Goal: Task Accomplishment & Management: Manage account settings

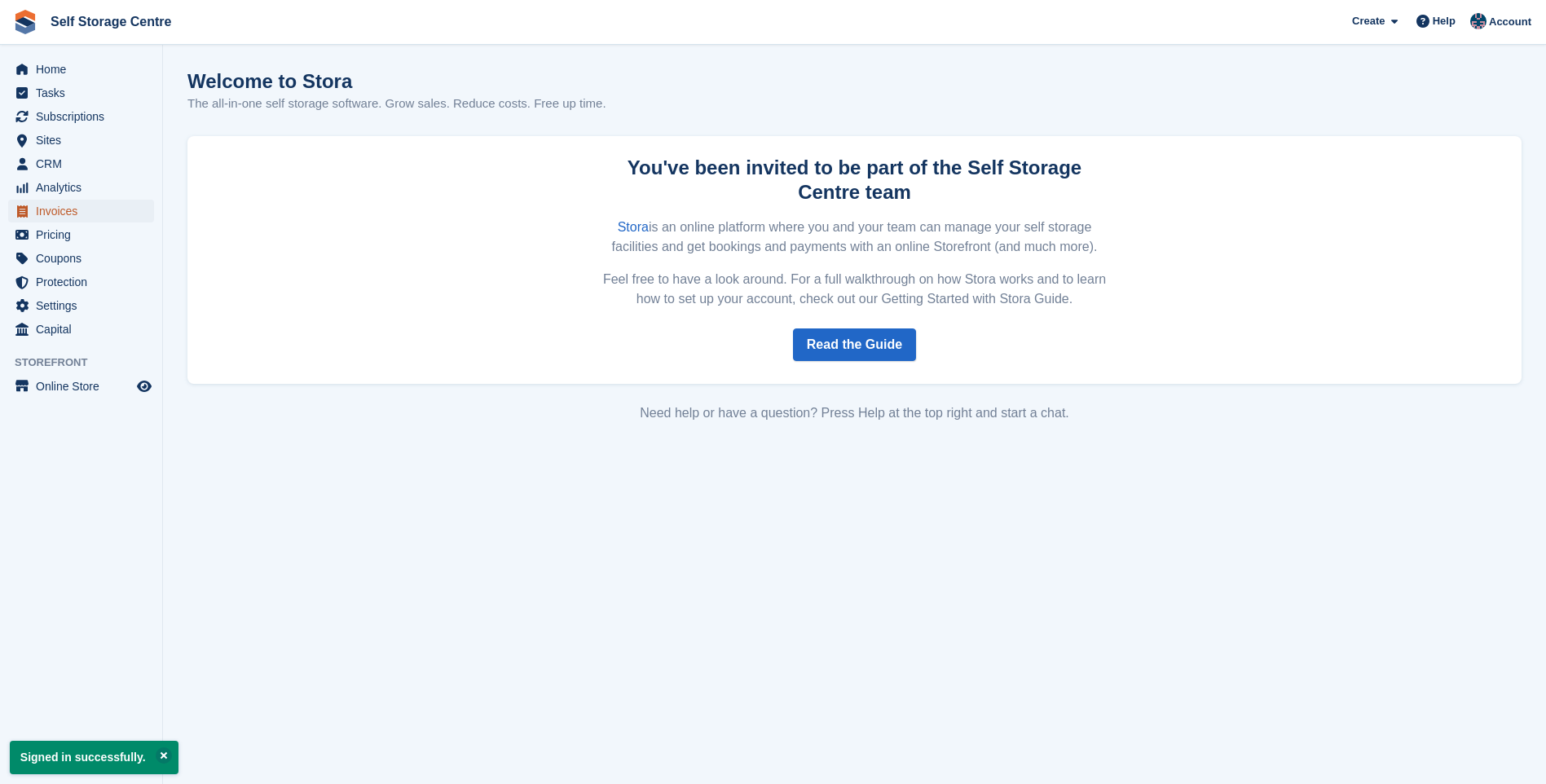
click at [76, 208] on span "Invoices" at bounding box center [84, 211] width 98 height 23
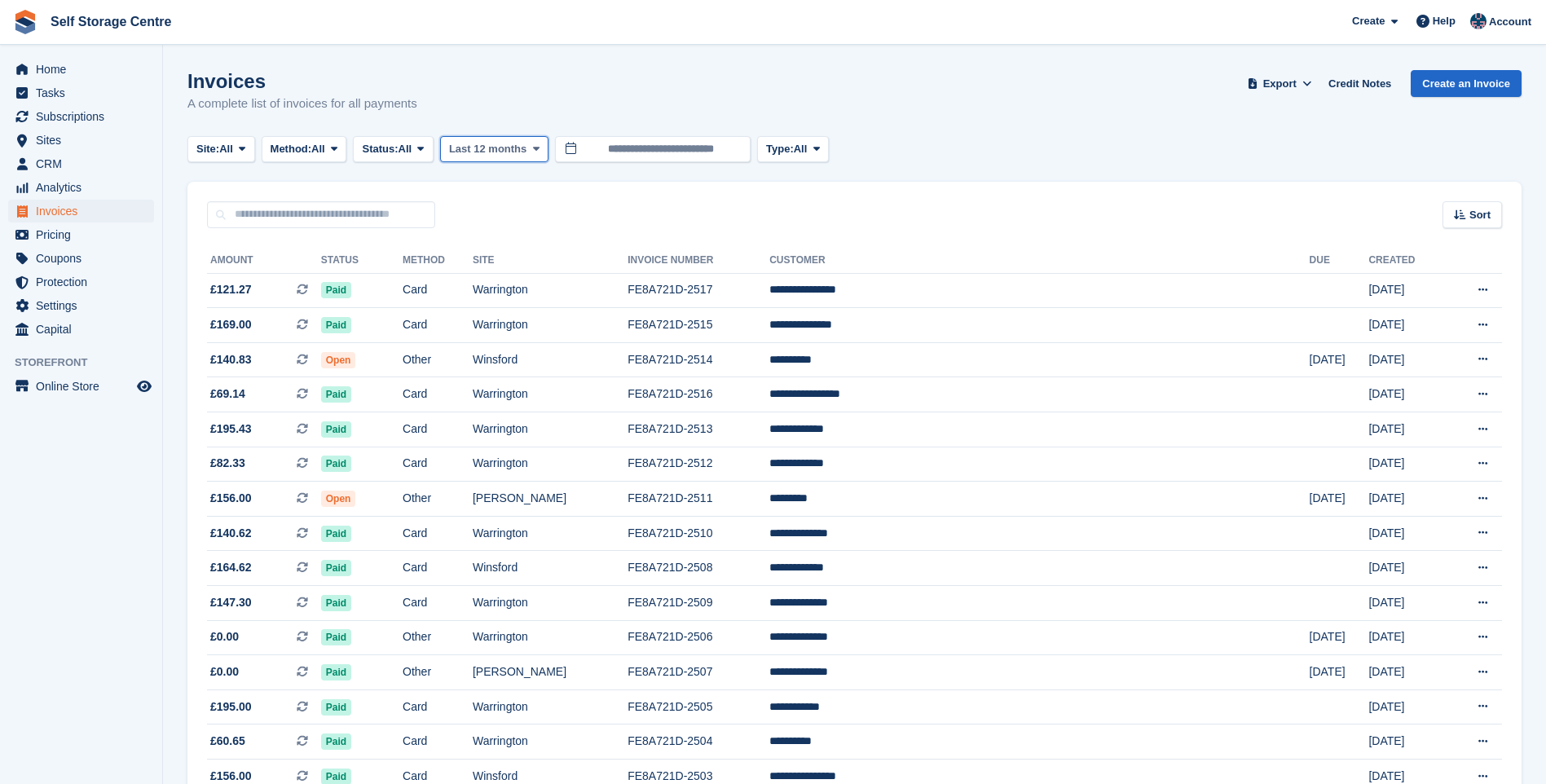
click at [516, 145] on span "Last 12 months" at bounding box center [488, 149] width 77 height 16
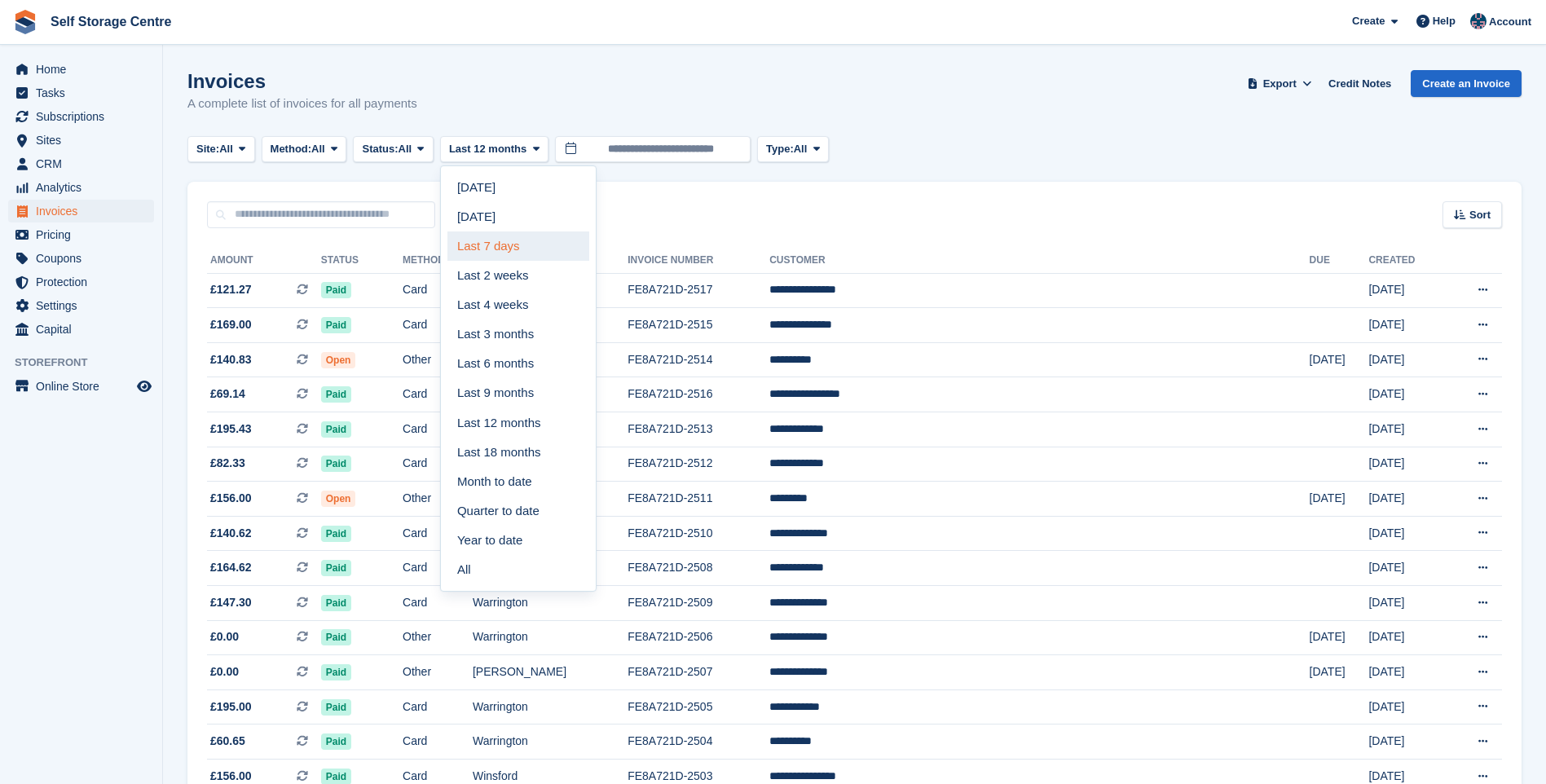
click at [514, 244] on link "Last 7 days" at bounding box center [517, 246] width 141 height 30
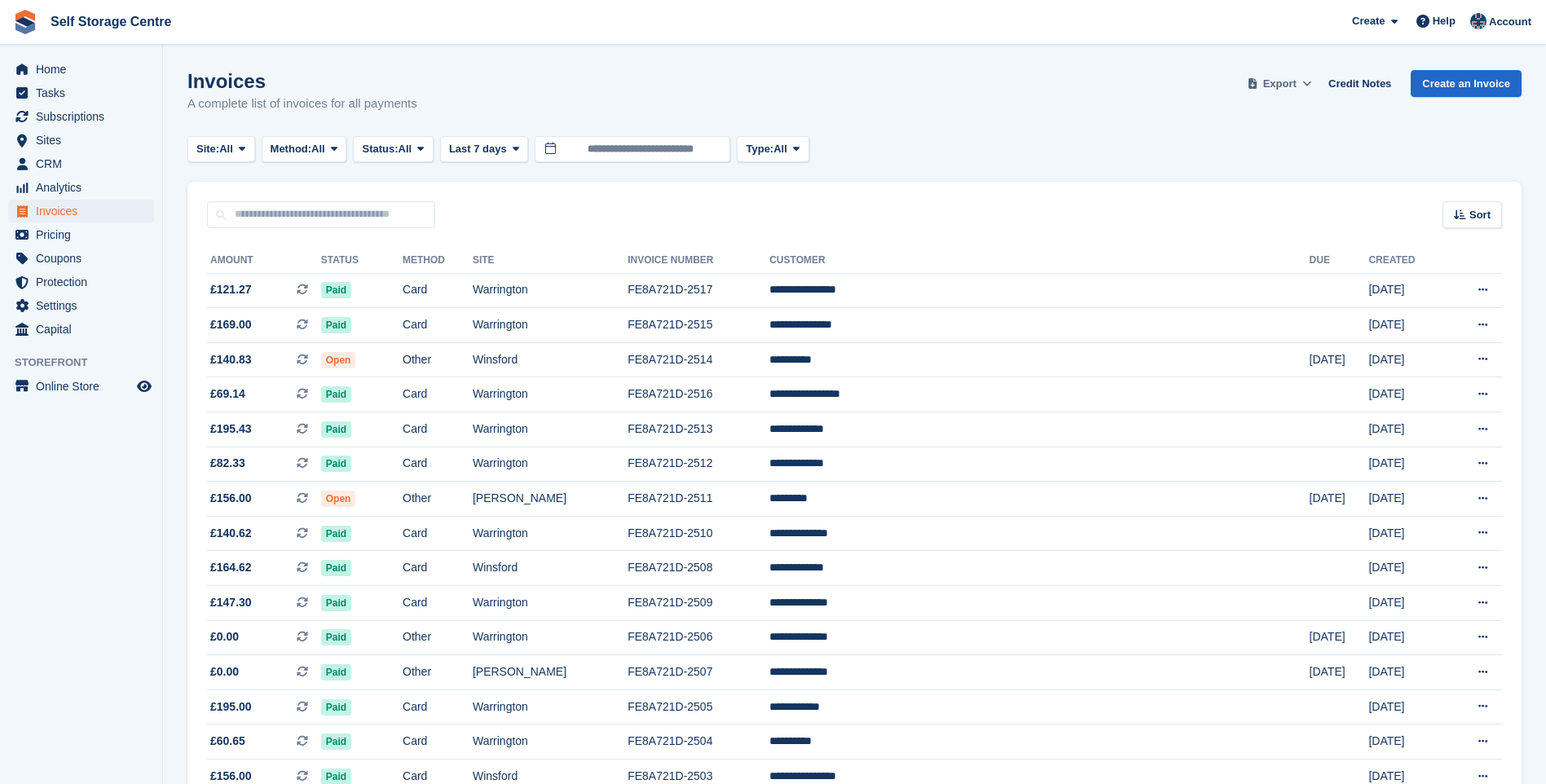
click at [1292, 80] on span "Export" at bounding box center [1280, 84] width 34 height 16
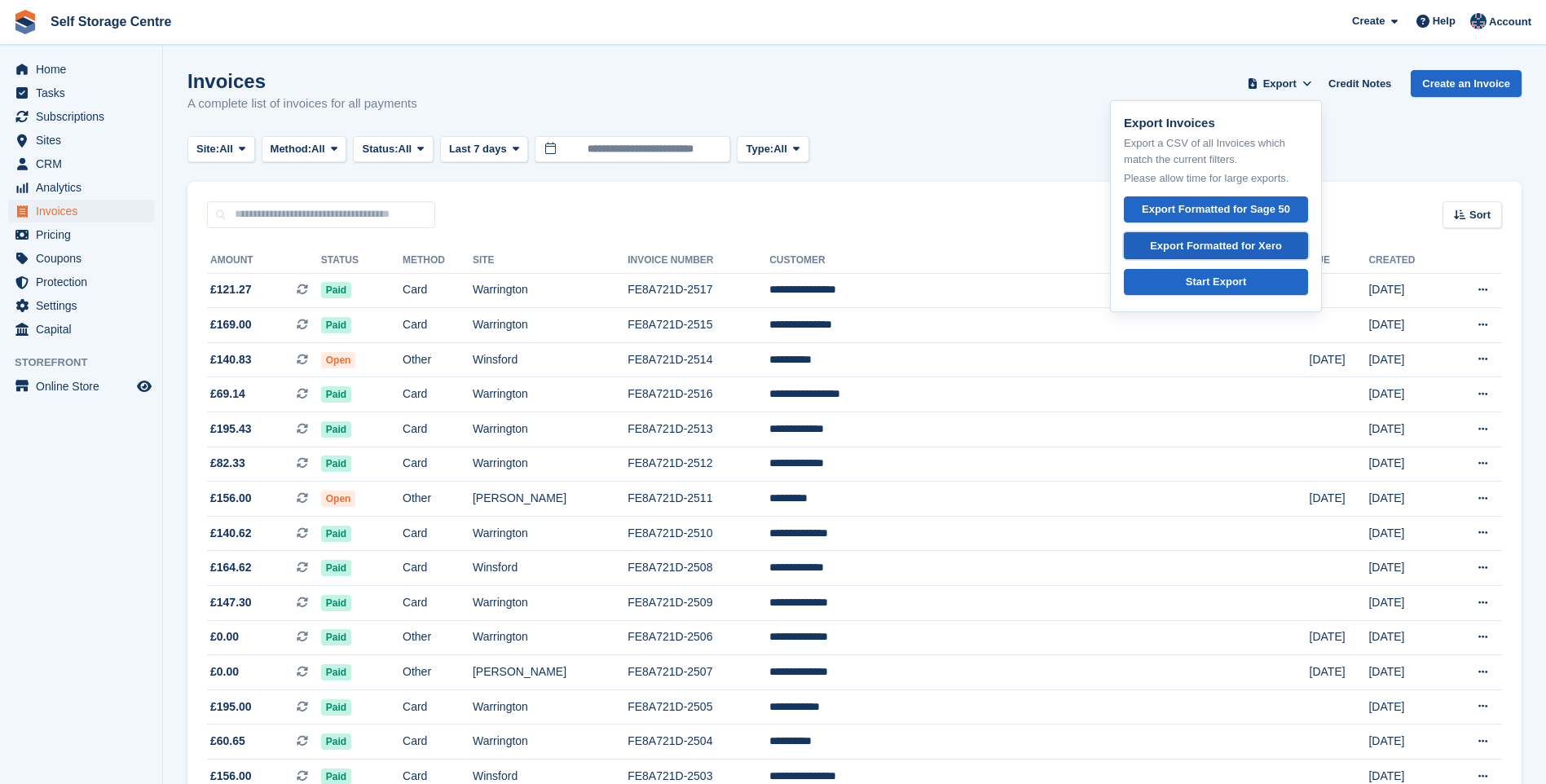
click at [1266, 244] on div "Export Formatted for Xero" at bounding box center [1216, 246] width 132 height 16
click at [73, 67] on span "Home" at bounding box center [84, 69] width 98 height 23
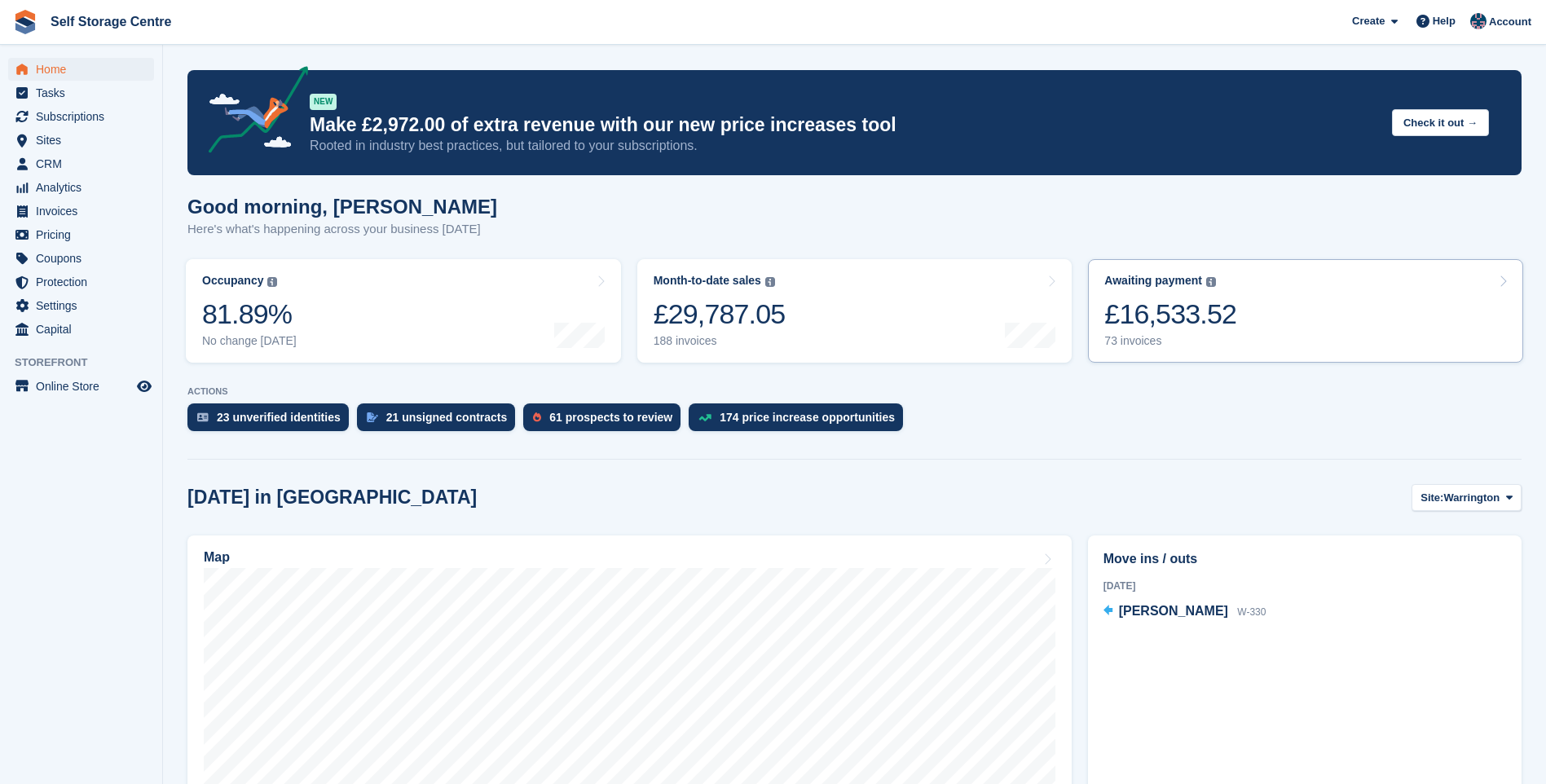
click at [1295, 306] on link "Awaiting payment The total outstanding balance on all open invoices. £16,533.52…" at bounding box center [1306, 310] width 435 height 104
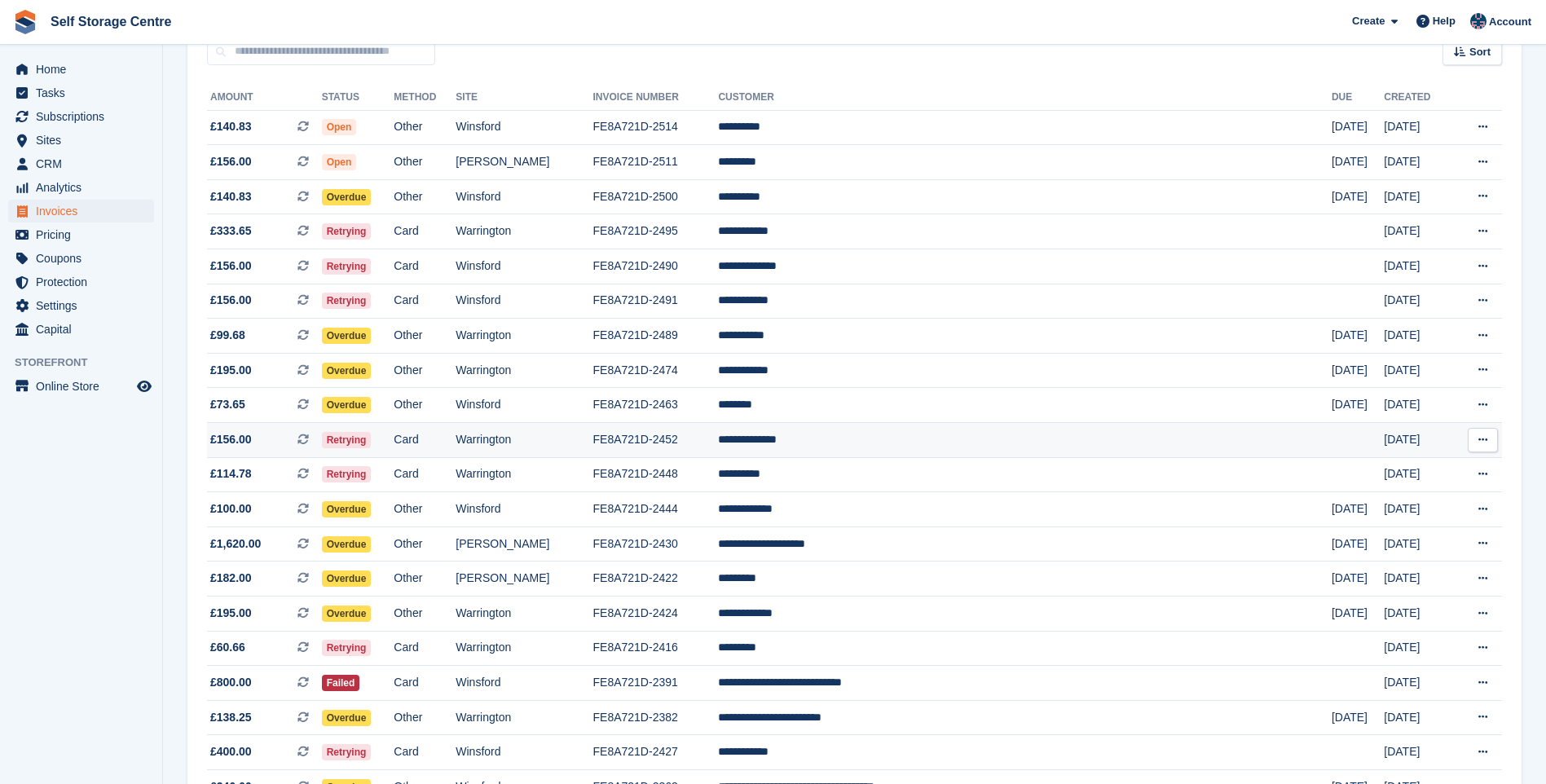
scroll to position [244, 0]
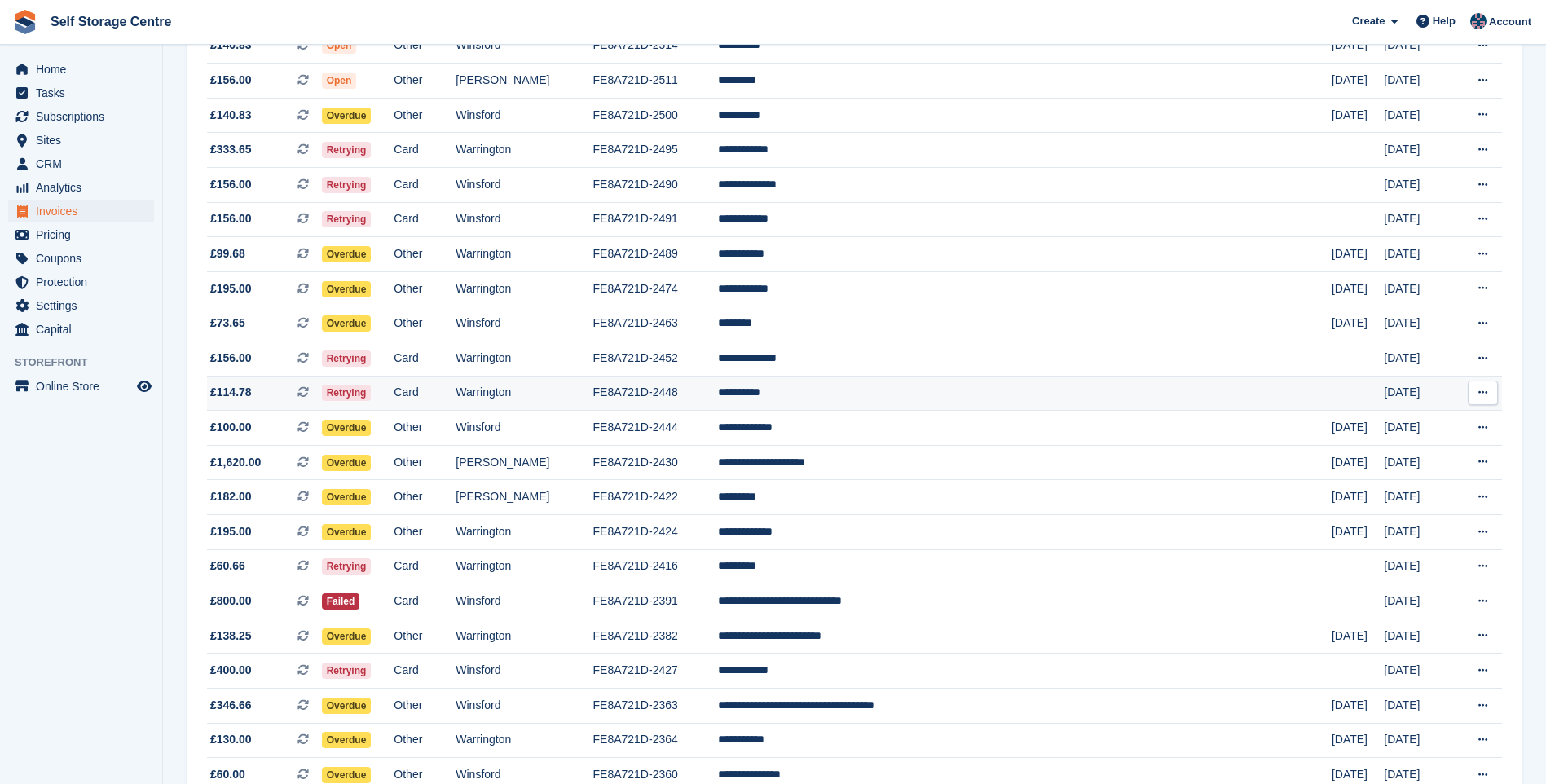
click at [893, 396] on td "**********" at bounding box center [1025, 392] width 613 height 35
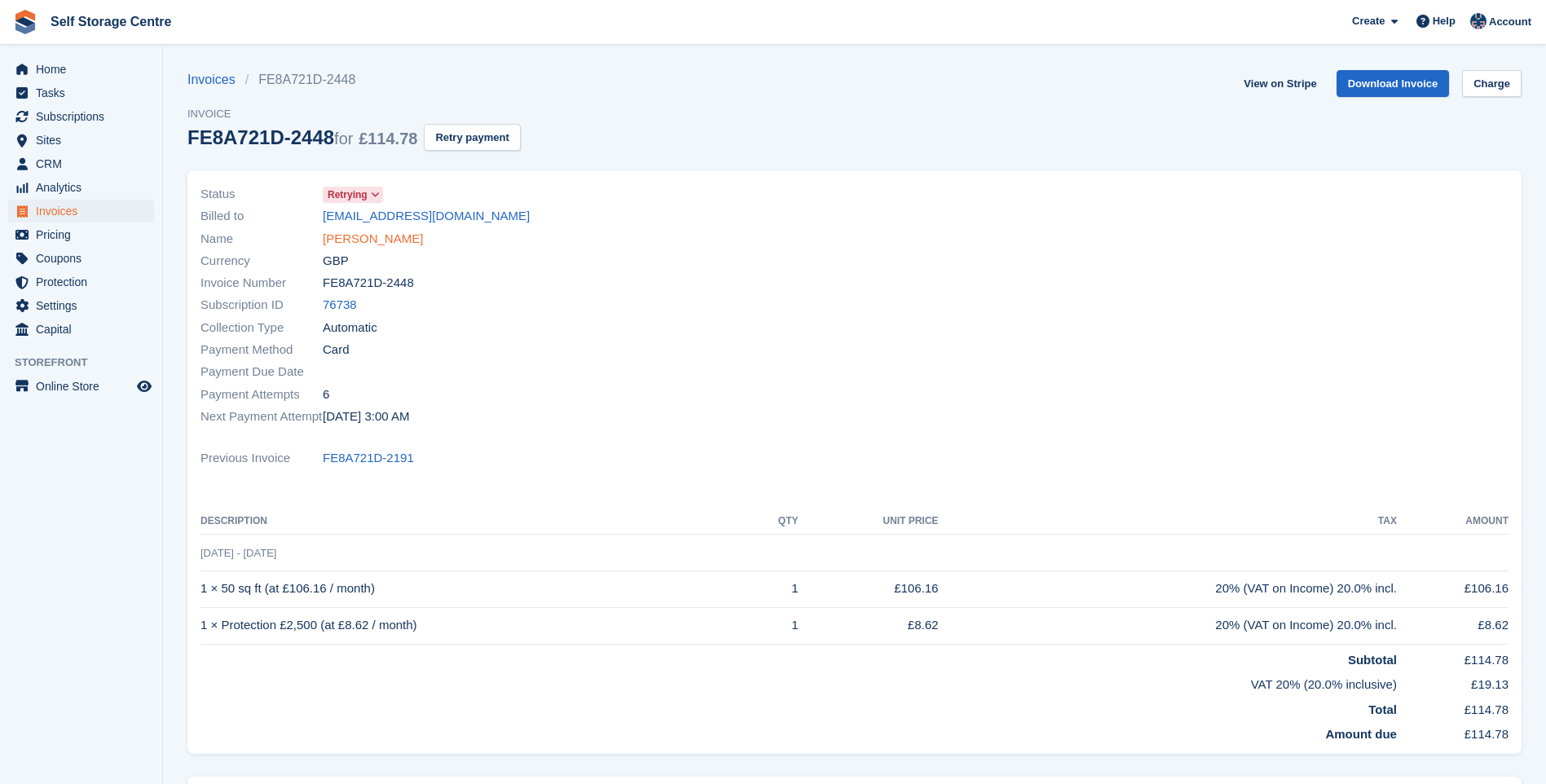
click at [361, 243] on link "Joe winter" at bounding box center [372, 238] width 100 height 19
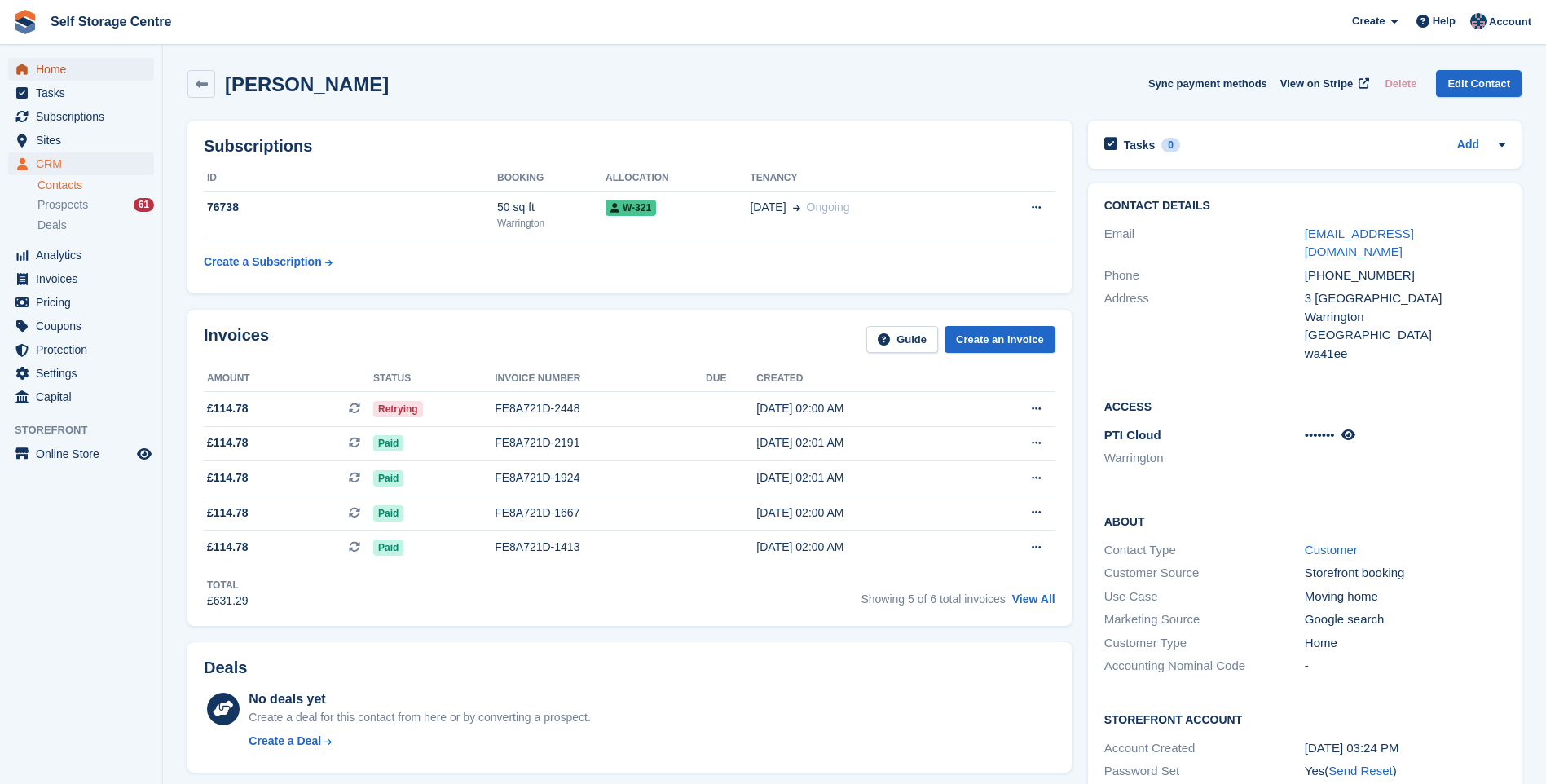
click at [50, 64] on span "Home" at bounding box center [84, 69] width 98 height 23
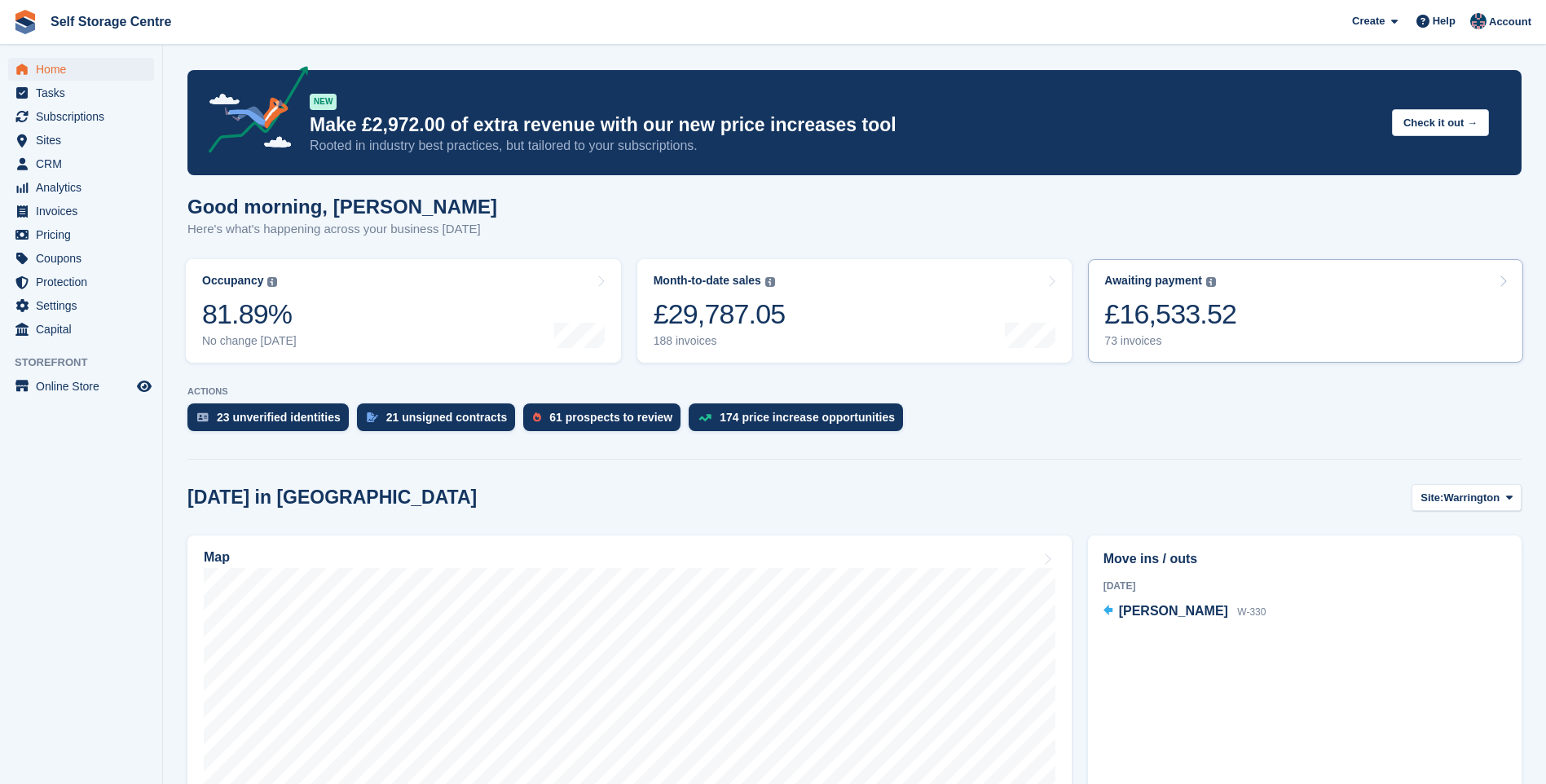
click at [1271, 297] on link "Awaiting payment The total outstanding balance on all open invoices. £16,533.52…" at bounding box center [1306, 310] width 435 height 104
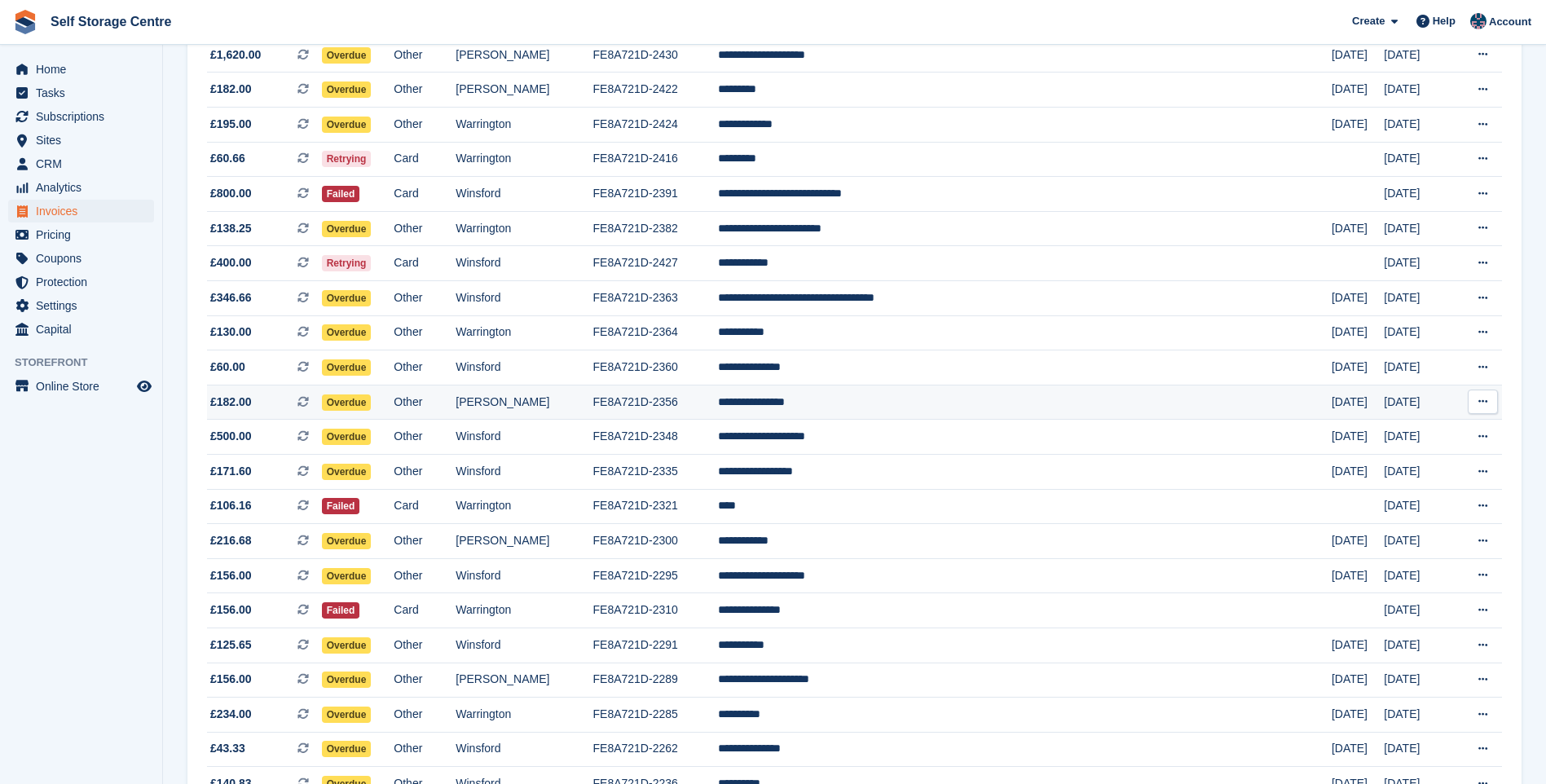
scroll to position [81, 0]
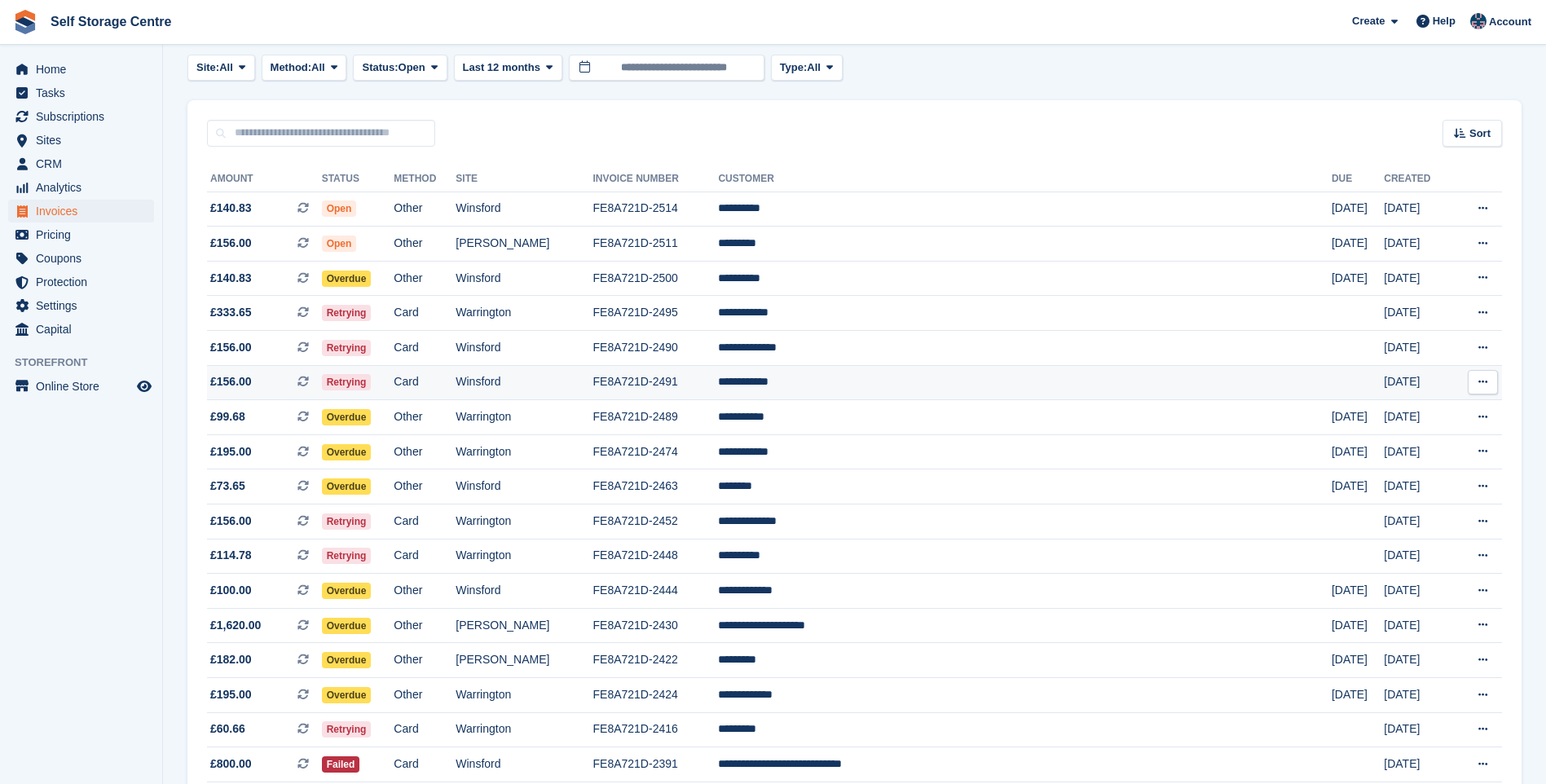
click at [891, 375] on td "**********" at bounding box center [1025, 382] width 613 height 35
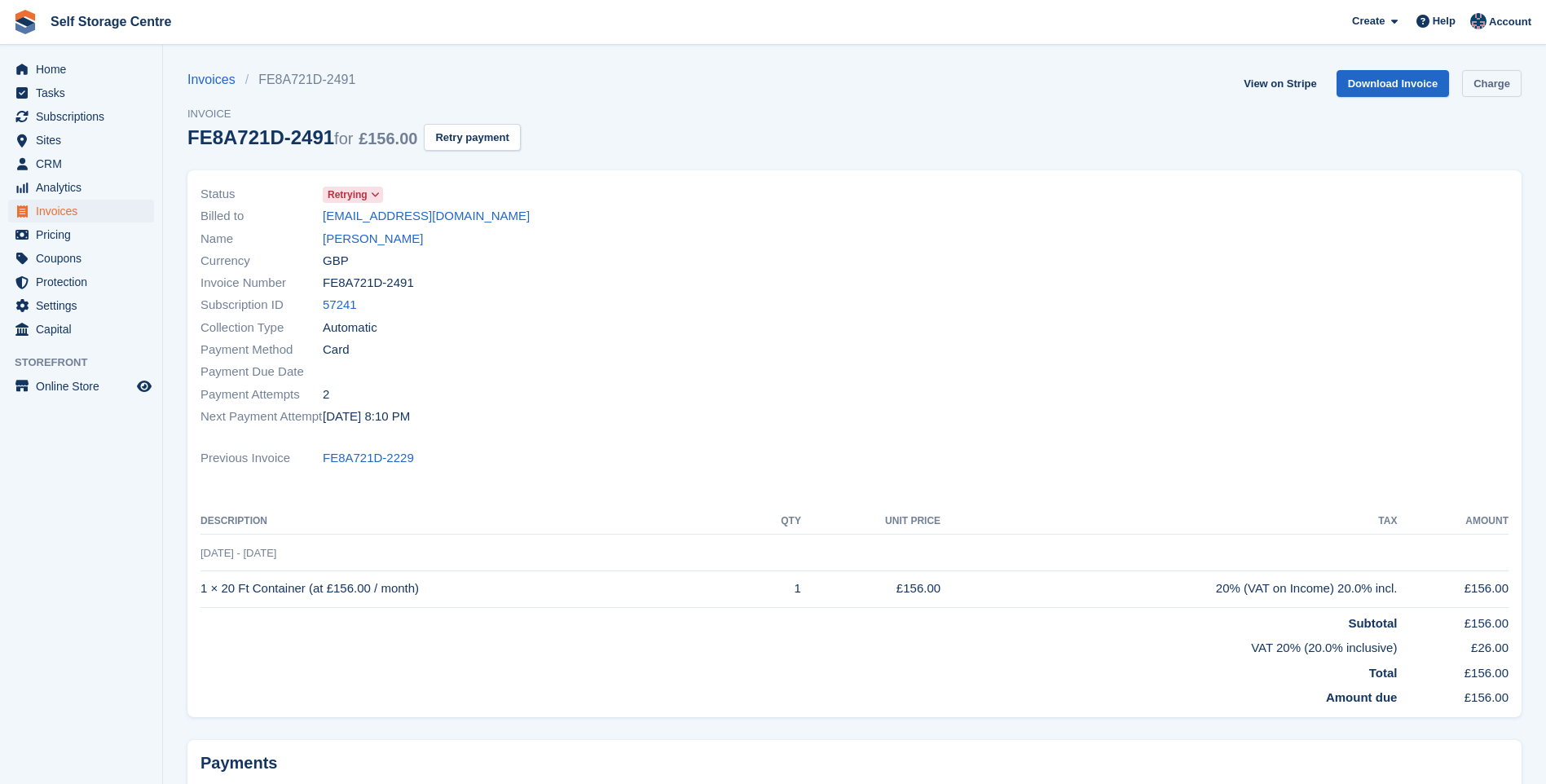
click at [1490, 81] on link "Charge" at bounding box center [1492, 83] width 59 height 27
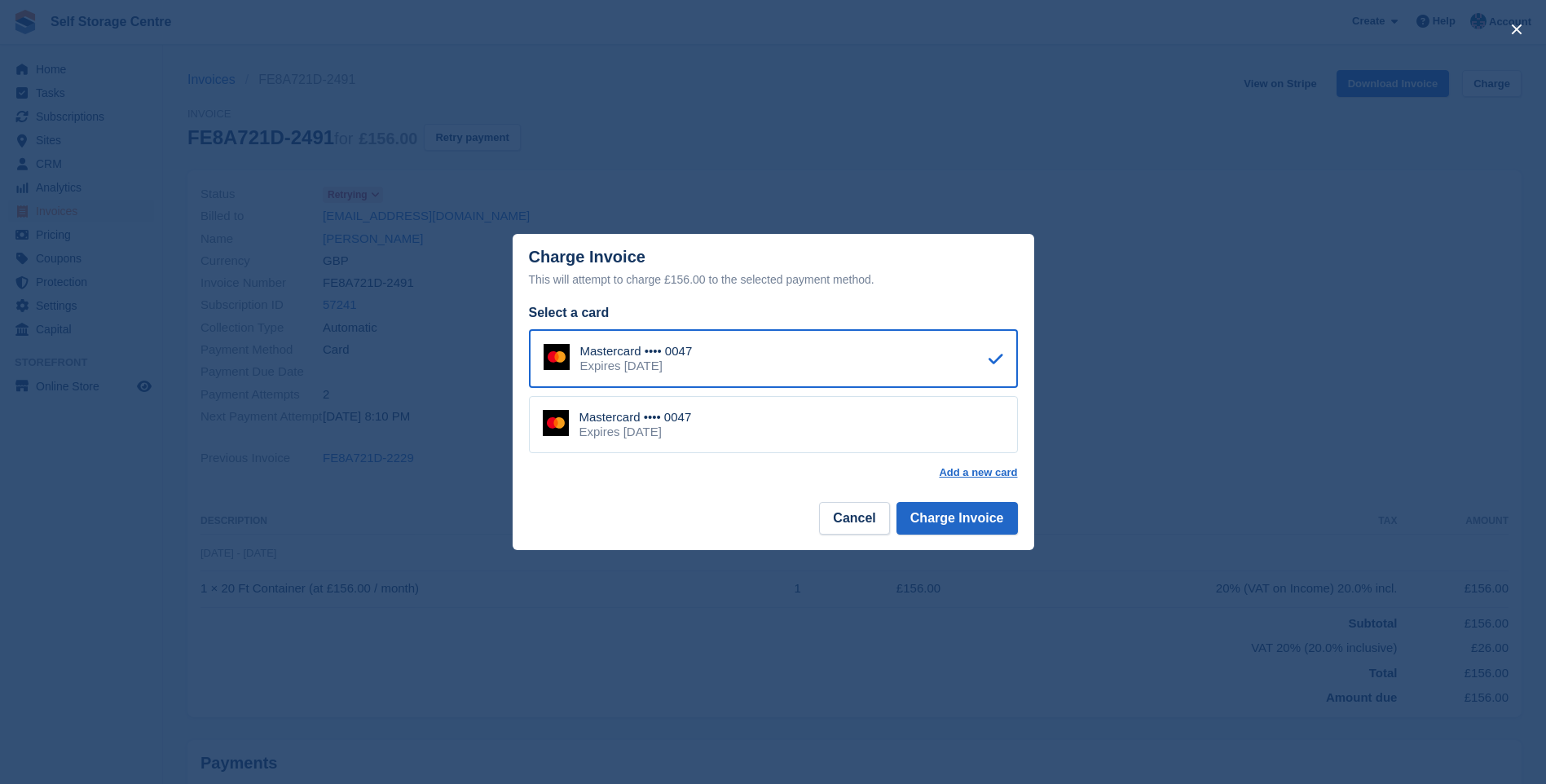
click at [778, 430] on div "Mastercard •••• 0047 Expires May 2028" at bounding box center [773, 424] width 489 height 57
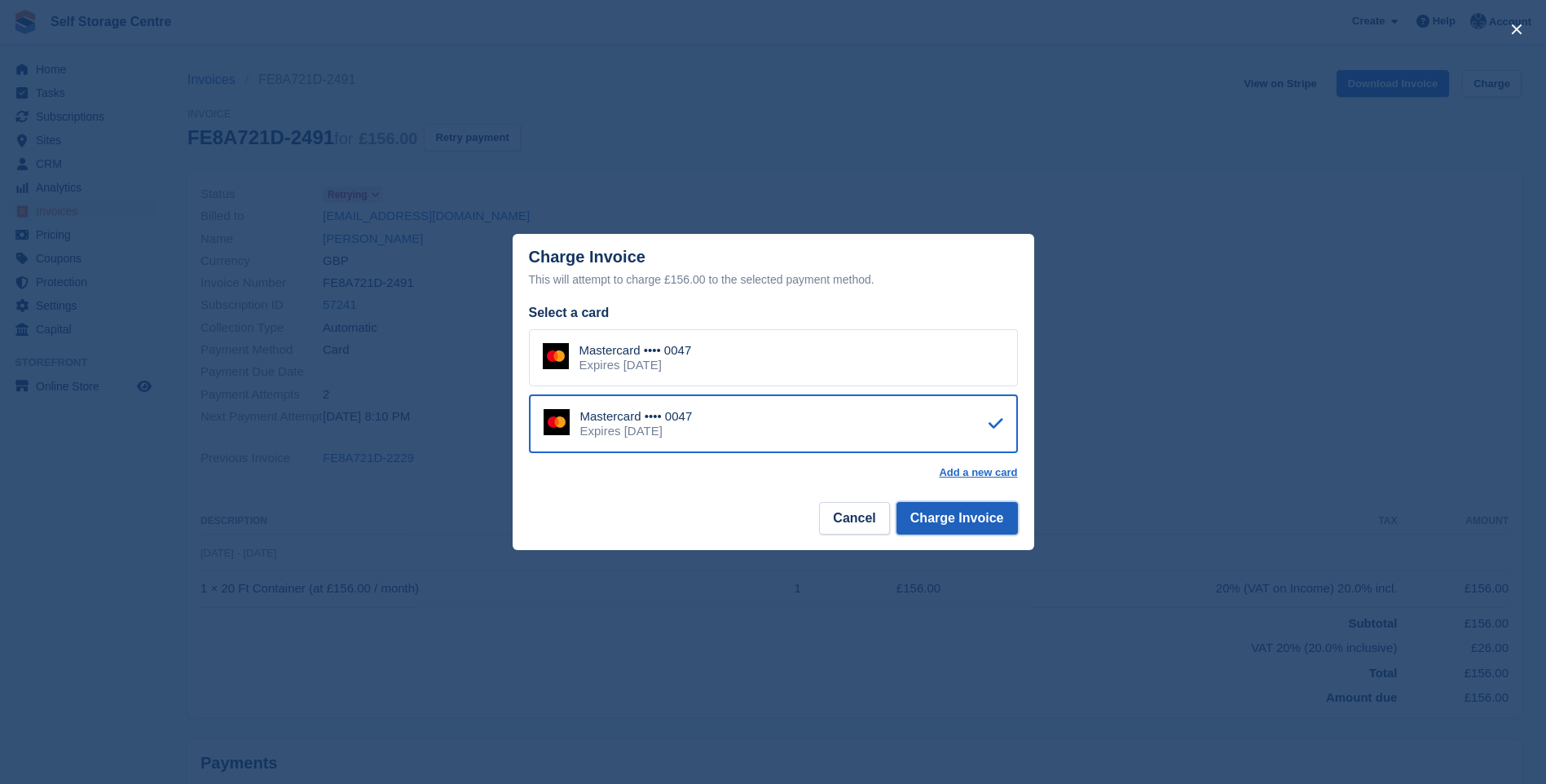
click at [964, 519] on button "Charge Invoice" at bounding box center [956, 518] width 122 height 33
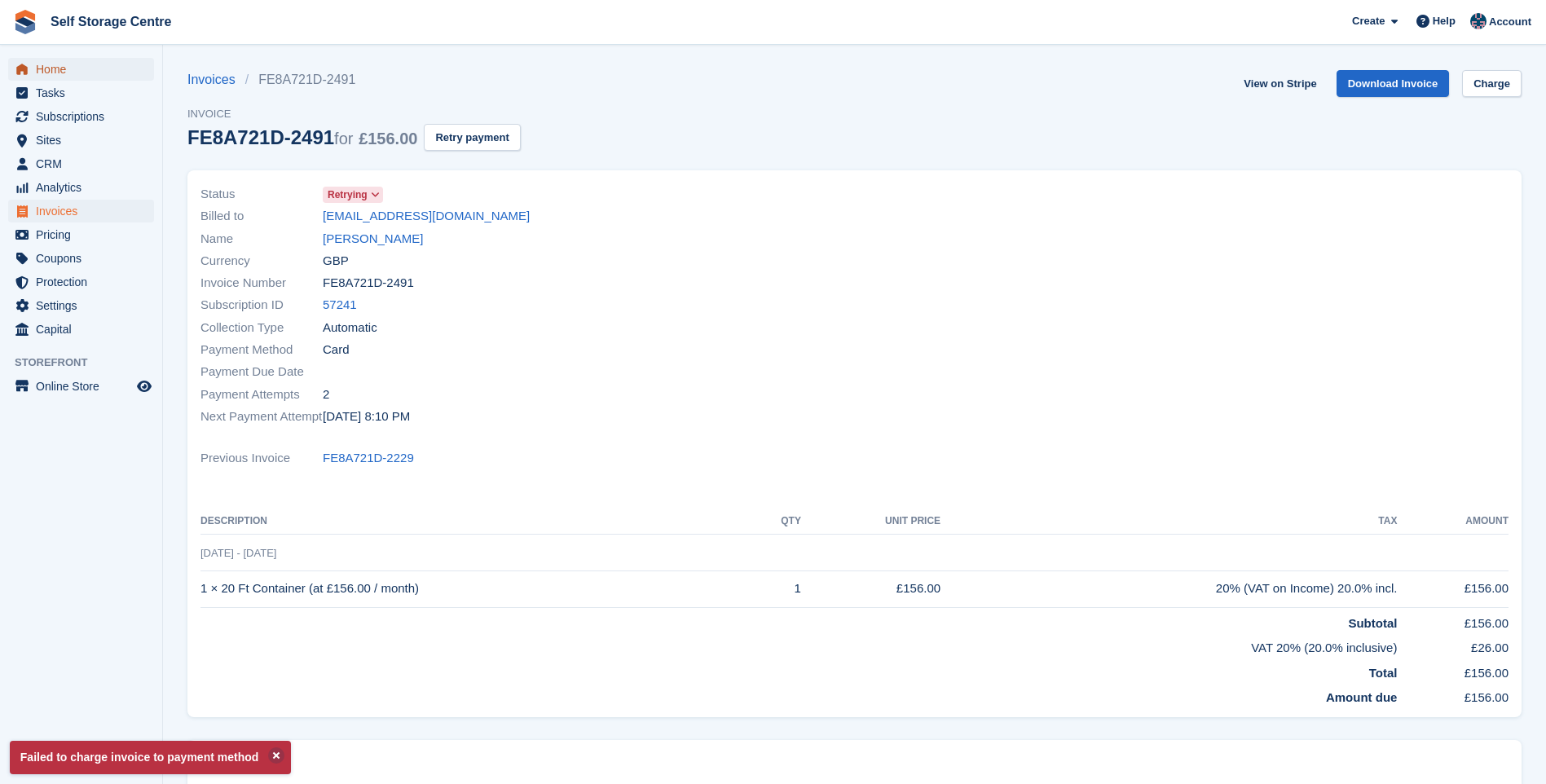
click at [80, 68] on span "Home" at bounding box center [84, 69] width 98 height 23
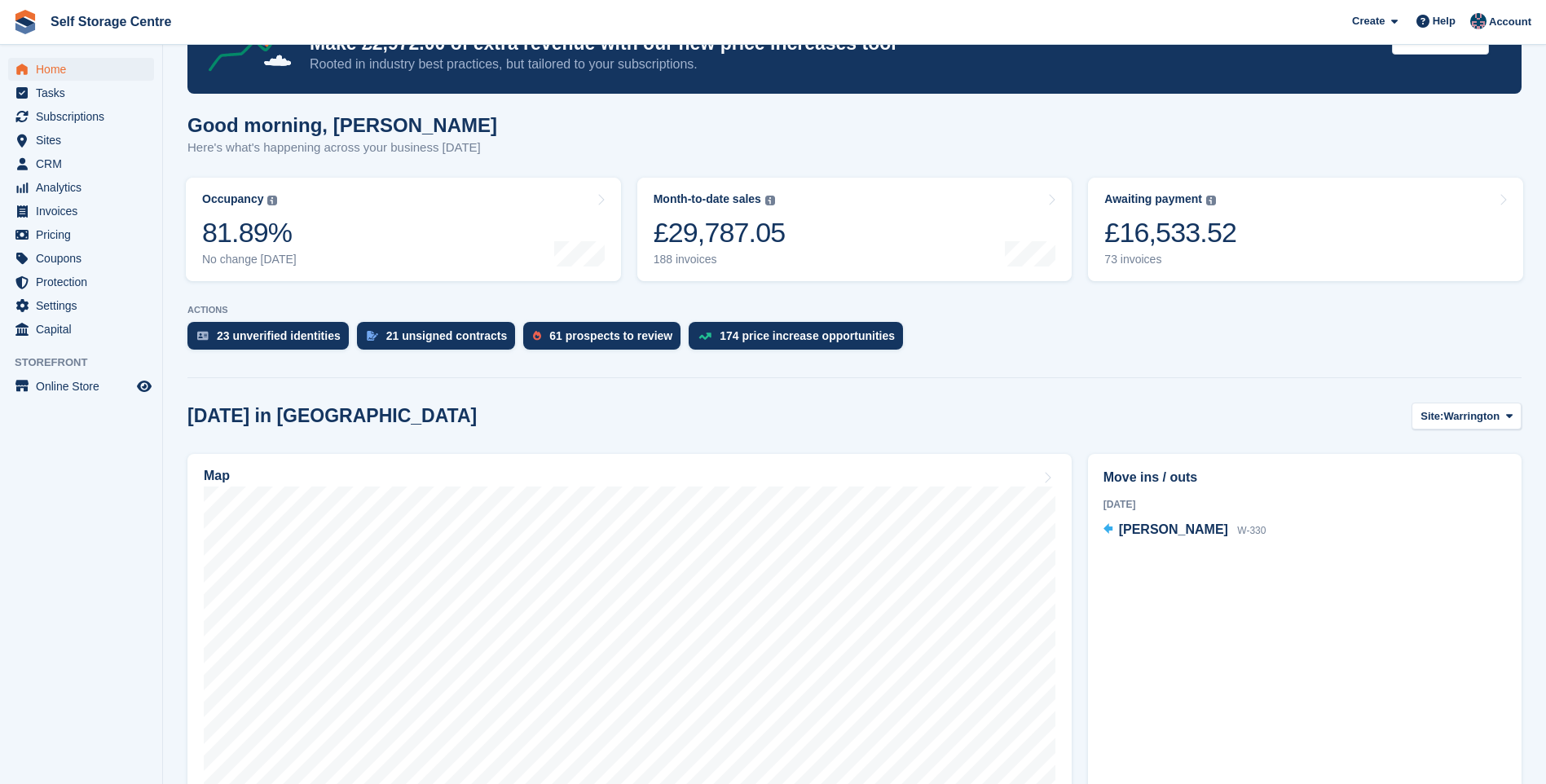
scroll to position [163, 0]
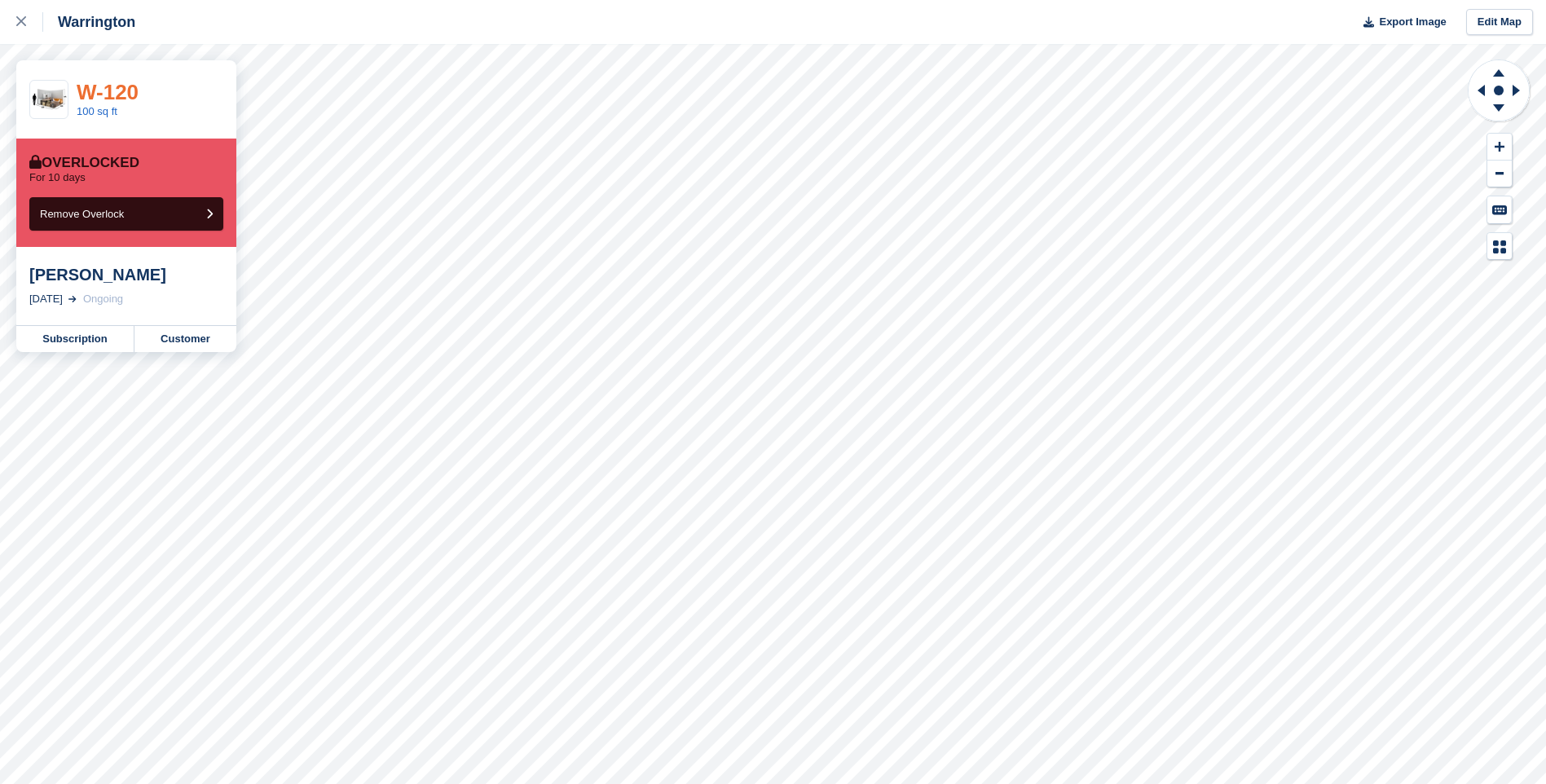
click at [109, 97] on link "W-120" at bounding box center [107, 92] width 62 height 25
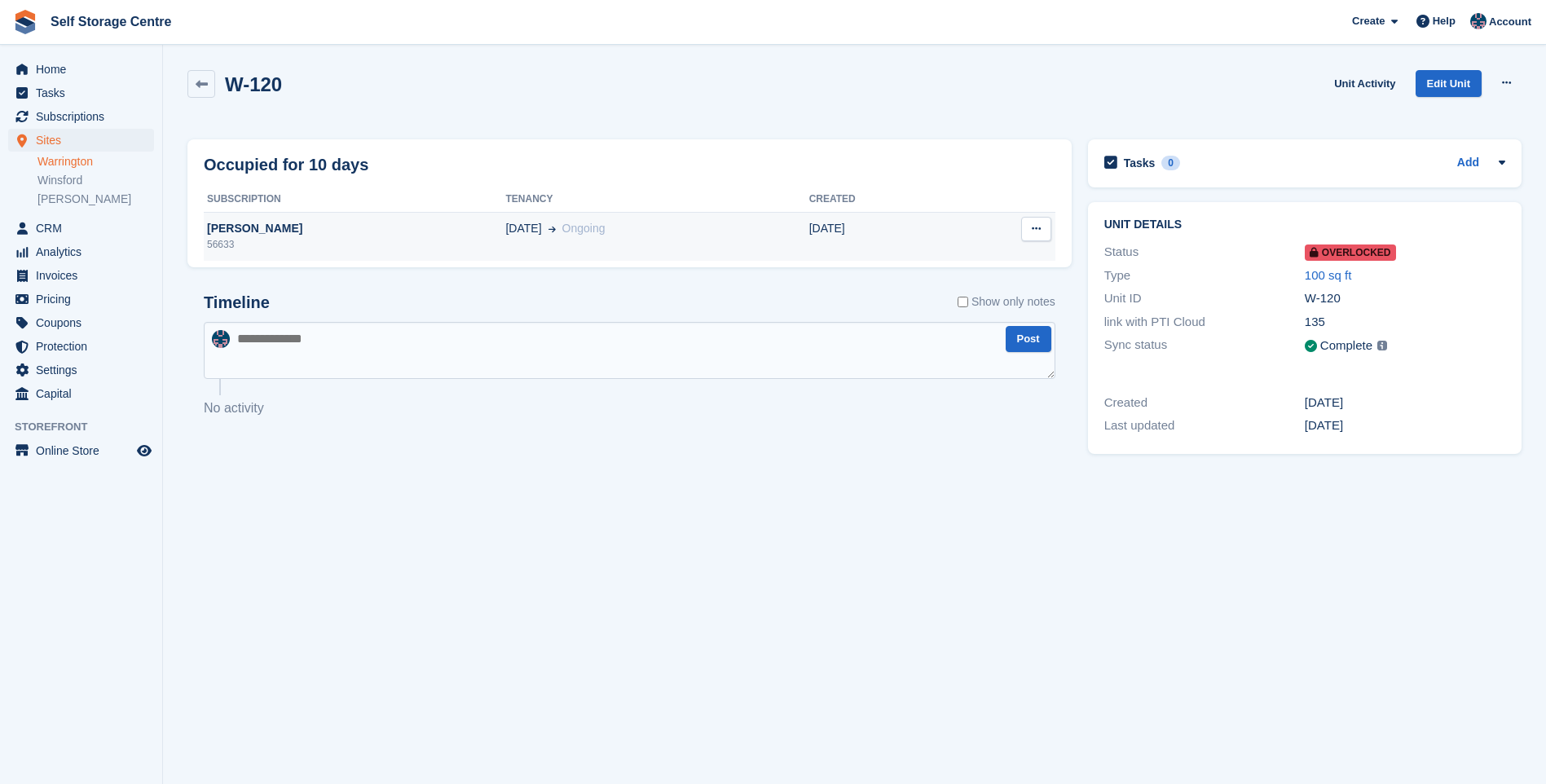
click at [224, 228] on div "[PERSON_NAME]" at bounding box center [354, 227] width 302 height 17
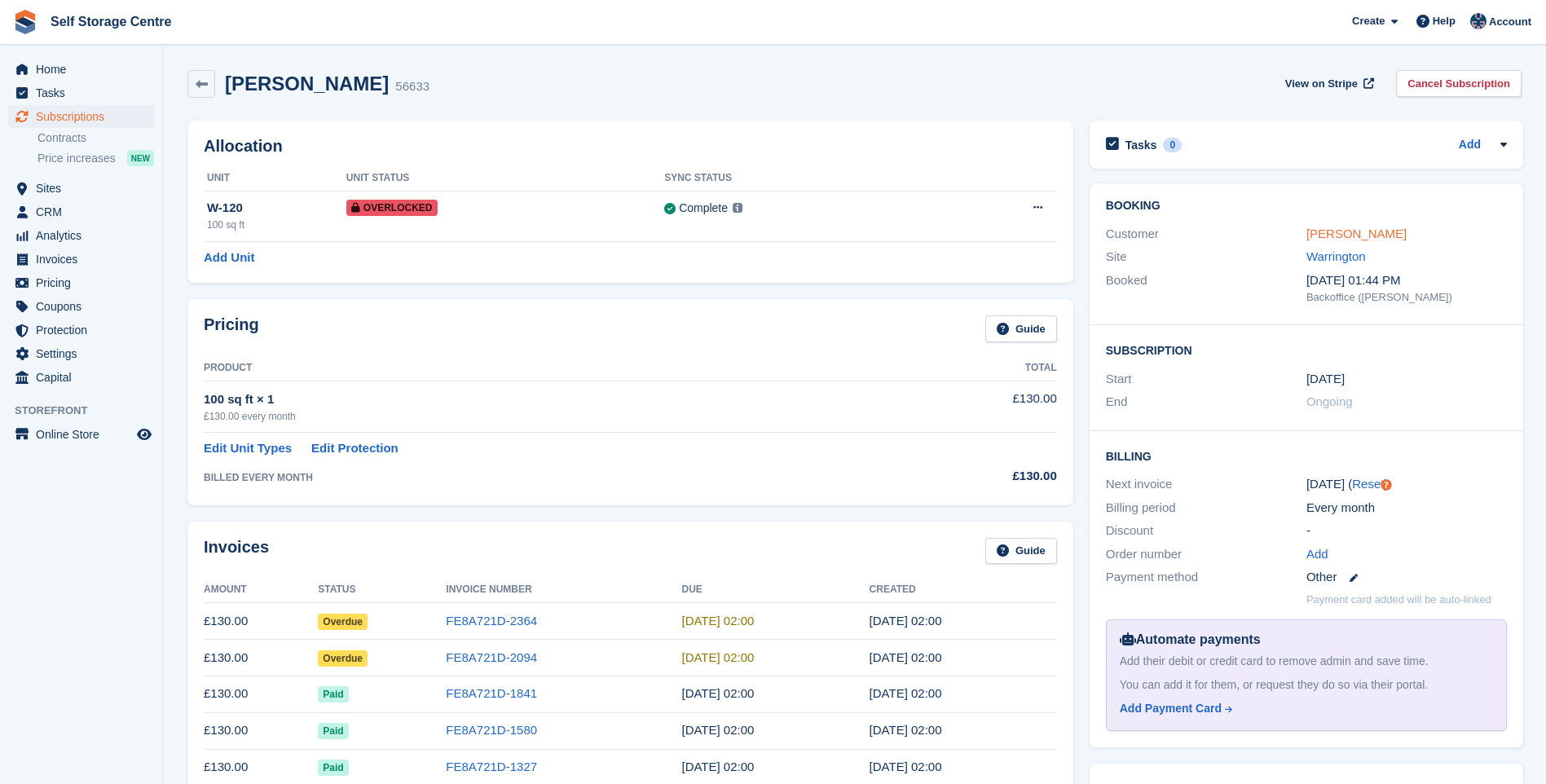
click at [1362, 235] on link "Lee Mitchel" at bounding box center [1356, 233] width 100 height 14
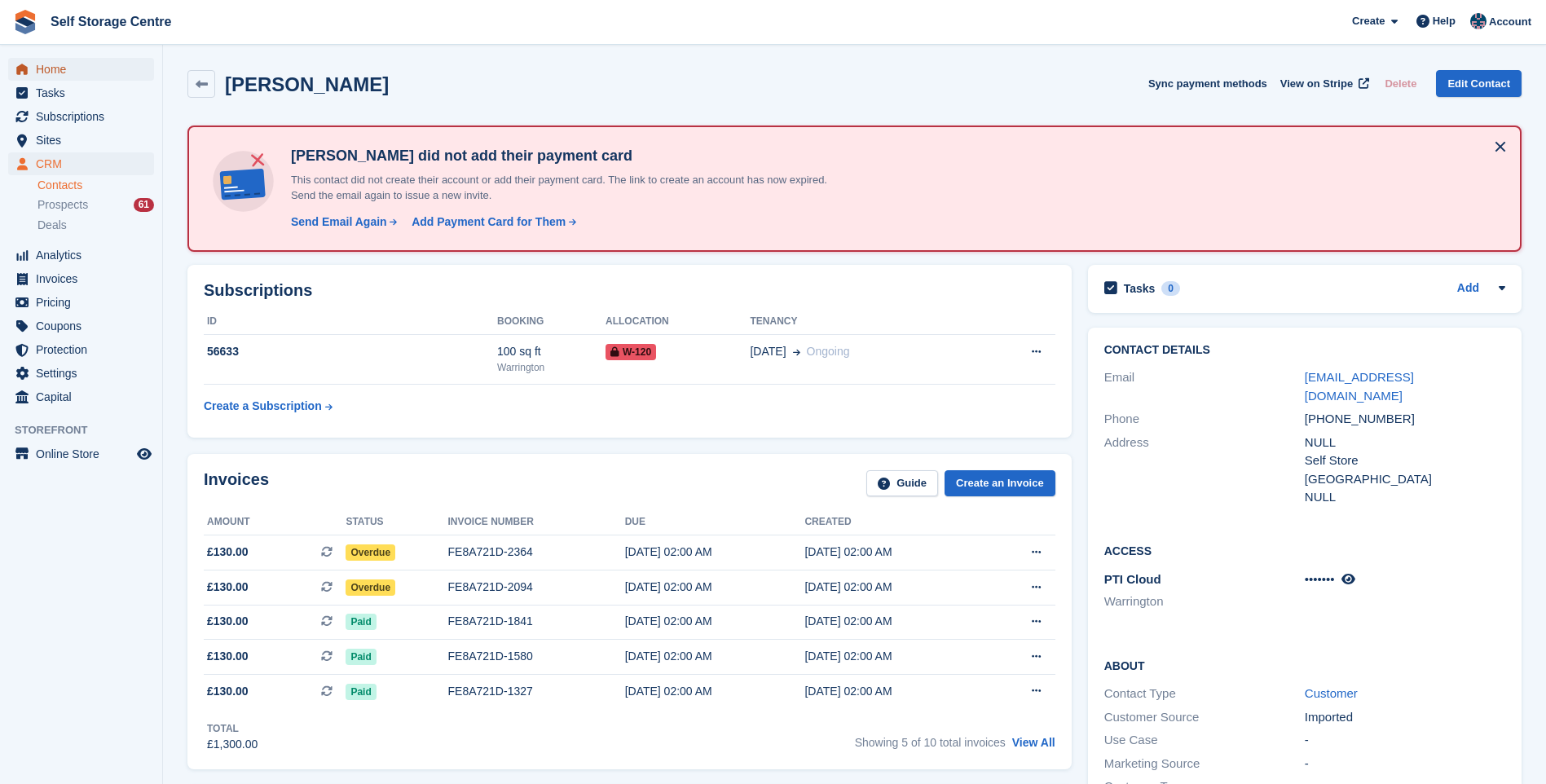
click at [58, 69] on span "Home" at bounding box center [84, 69] width 98 height 23
